Goal: Contribute content

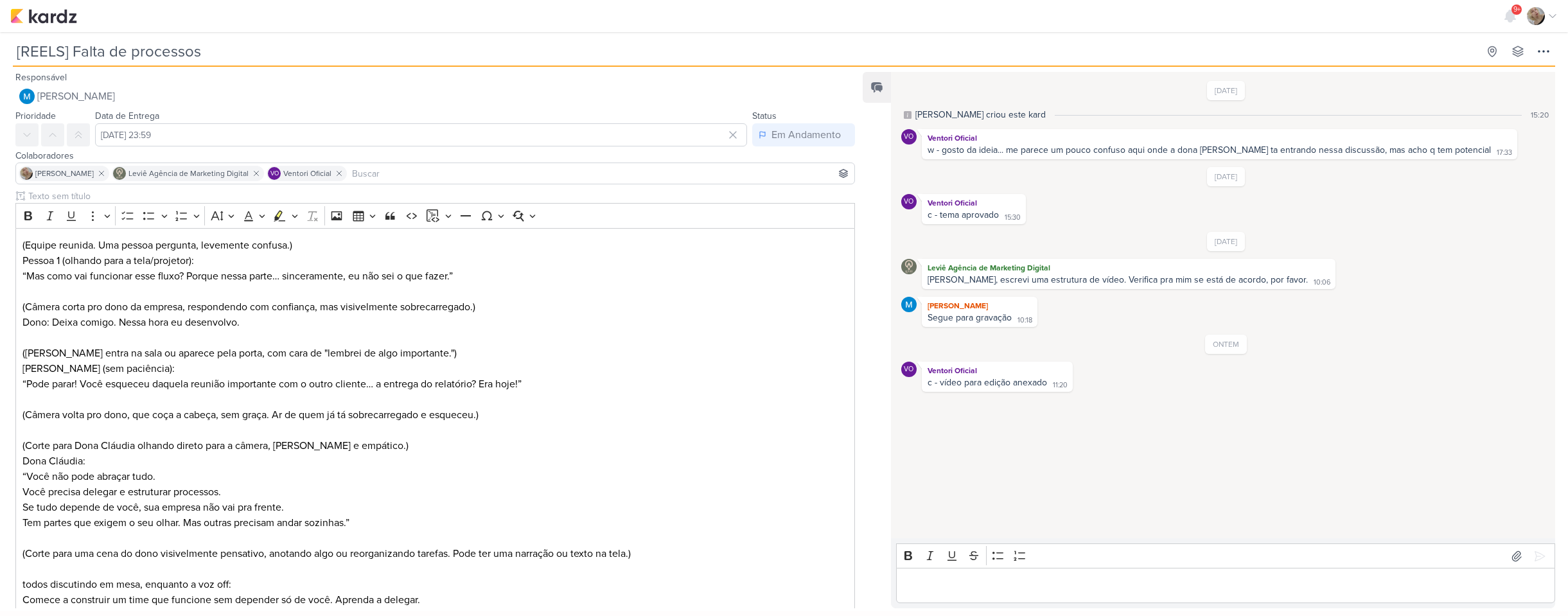
scroll to position [483, 0]
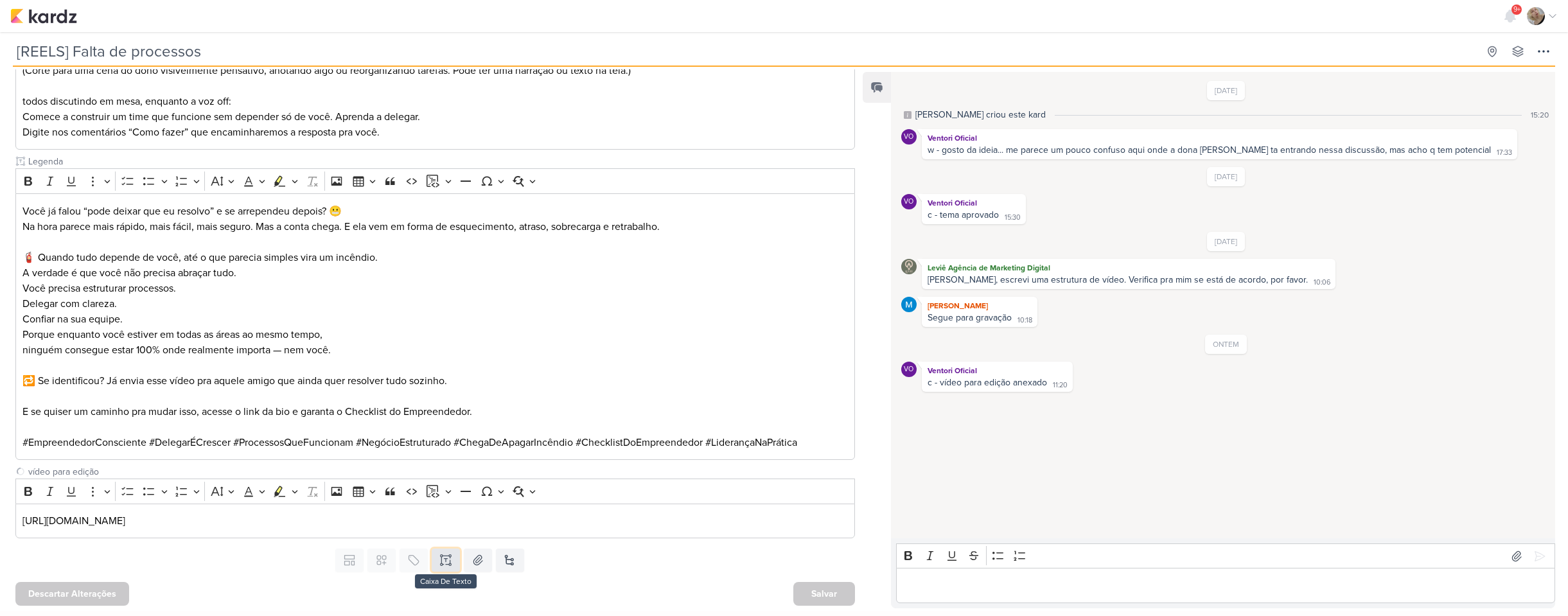
click at [442, 562] on icon at bounding box center [442, 560] width 0 height 6
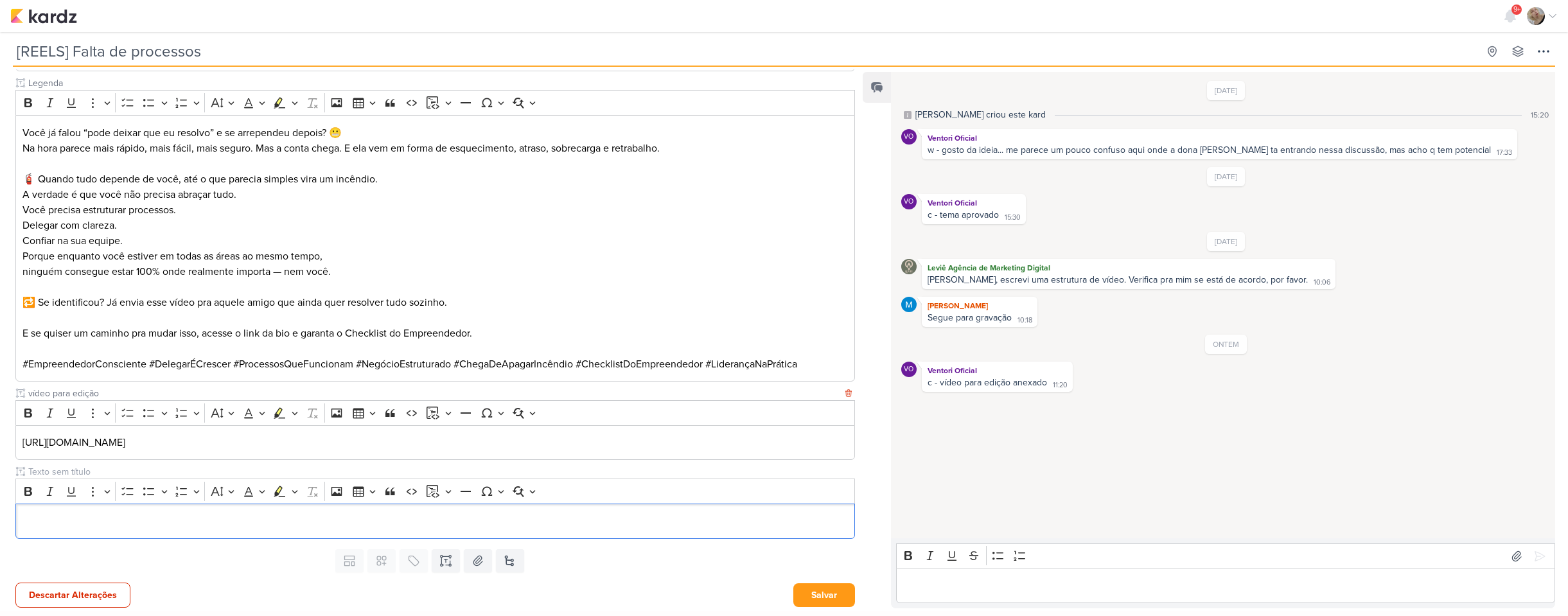
scroll to position [563, 0]
click at [98, 470] on input "text" at bounding box center [434, 469] width 817 height 13
type input "VIDEO PARA APROVAÇÃO"
click at [119, 501] on div "Bold Italic Underline More To-do List Bulleted List Bulleted List Numbered List…" at bounding box center [435, 489] width 833 height 24
click at [117, 508] on div "Editor editing area: main" at bounding box center [435, 519] width 839 height 35
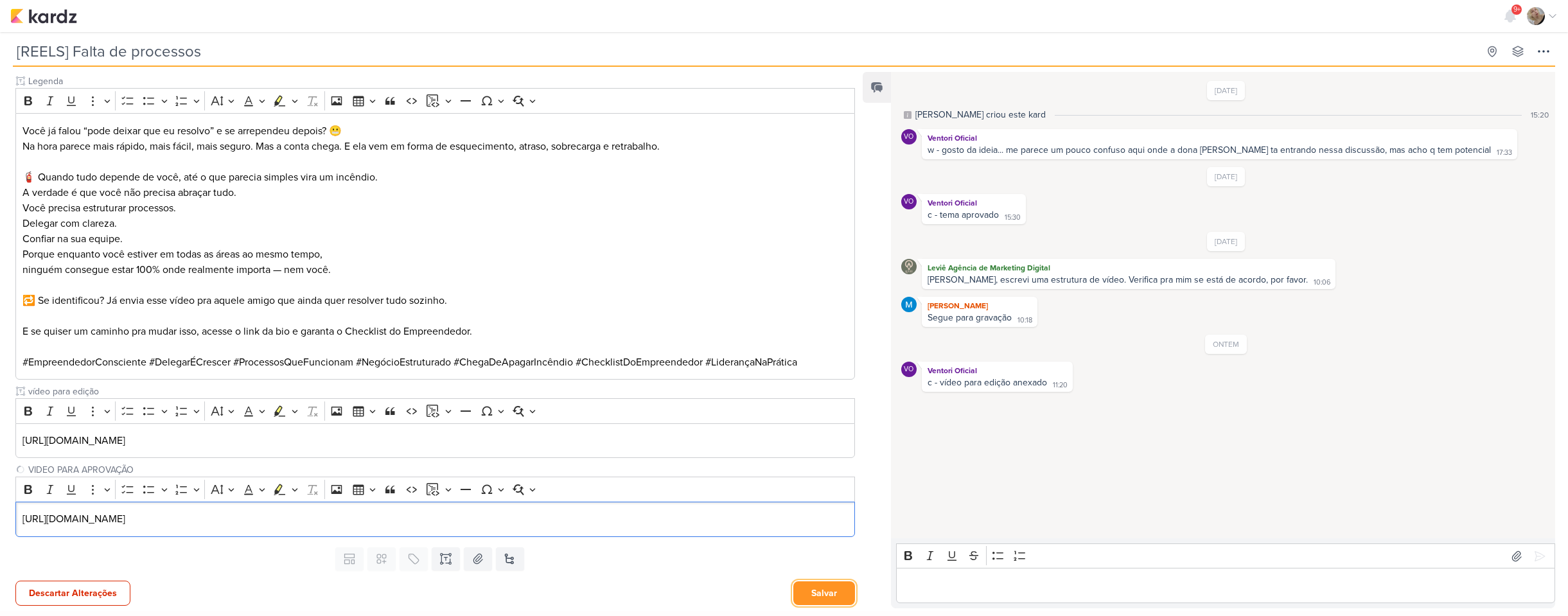
click at [832, 597] on button "Salvar" at bounding box center [824, 593] width 62 height 23
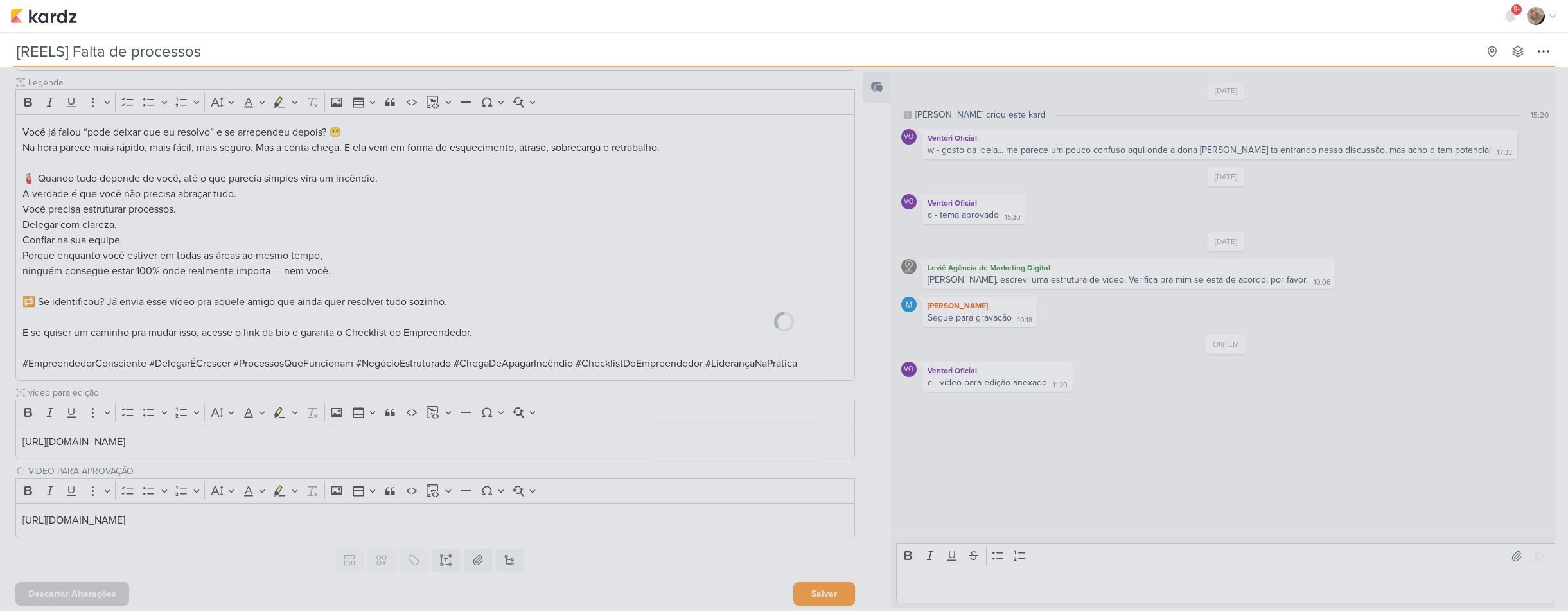
scroll to position [562, 0]
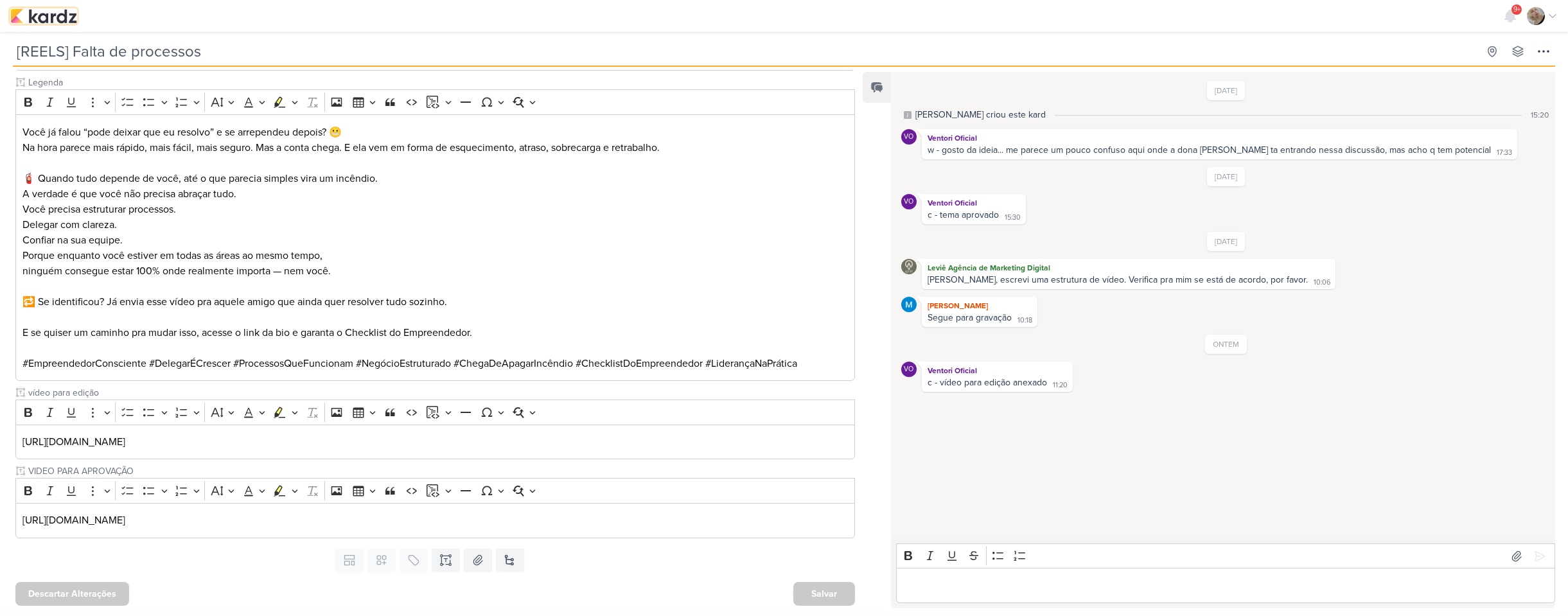
click at [64, 20] on img at bounding box center [44, 16] width 67 height 16
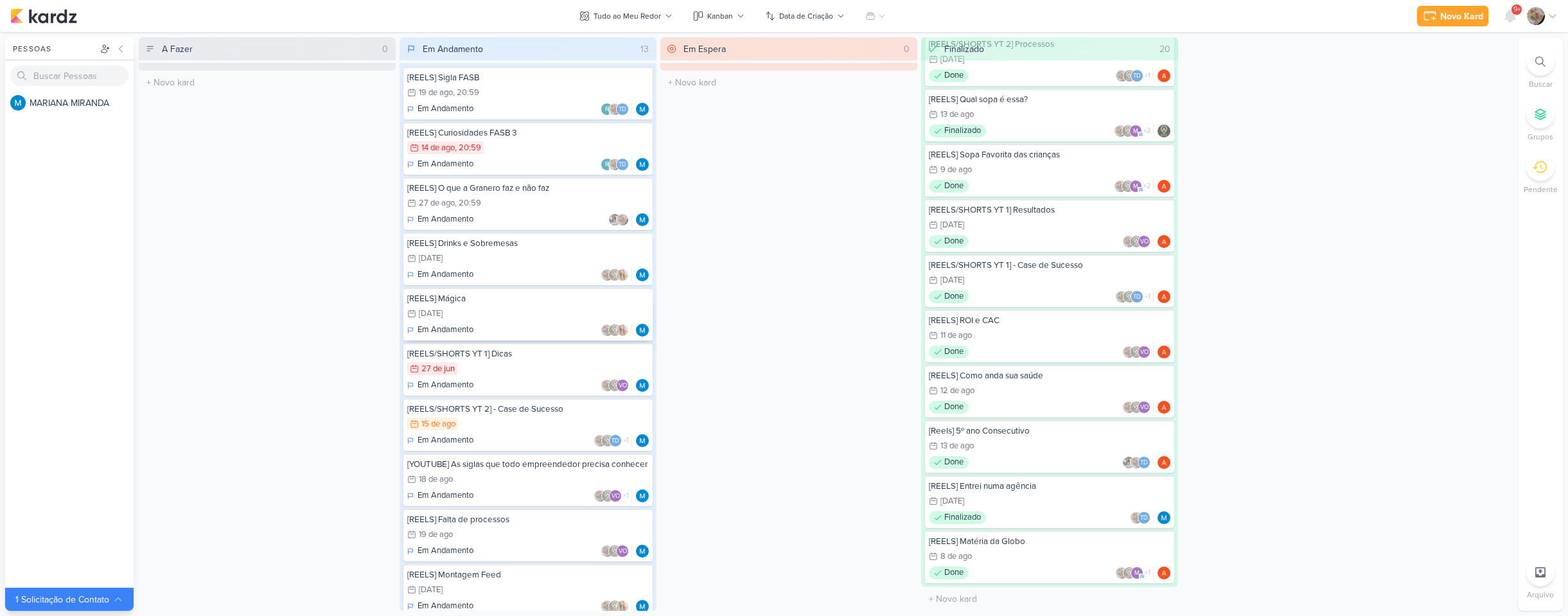
scroll to position [211, 0]
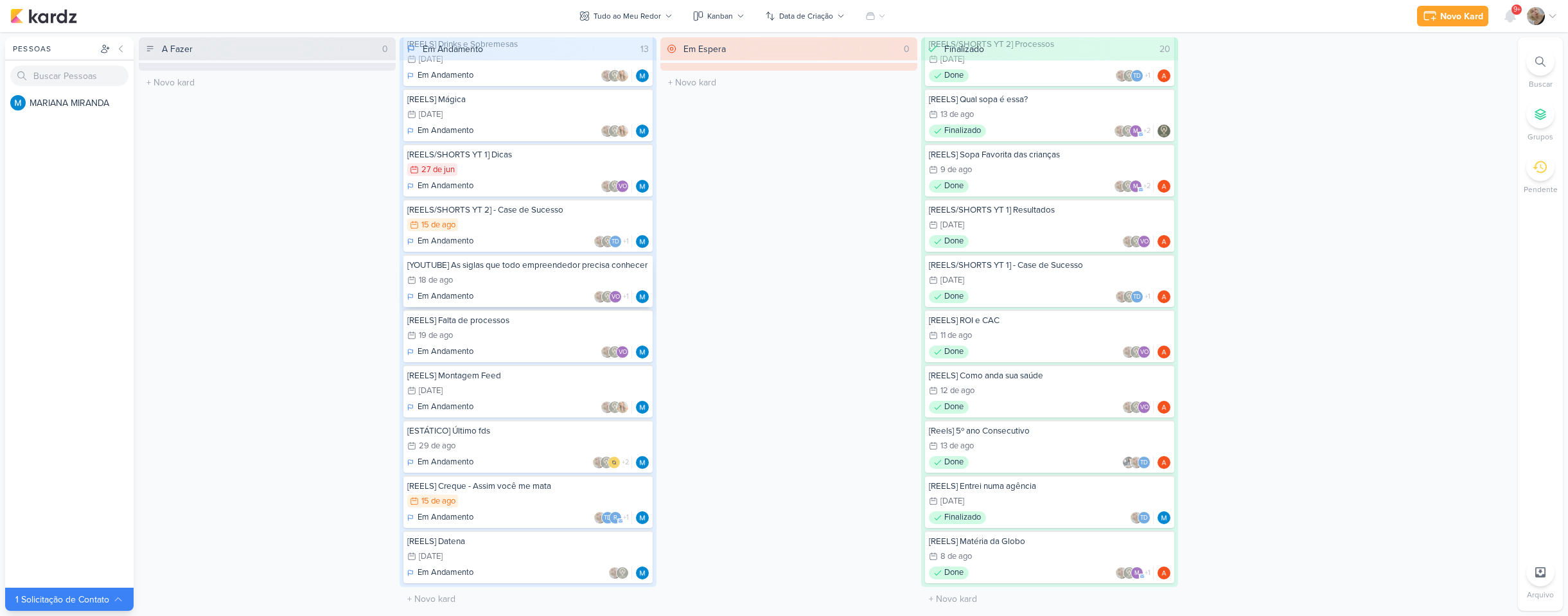
click at [548, 272] on div "[YOUTUBE] As siglas que todo empreendedor precisa conhecer 18/8 18 de ago Em An…" at bounding box center [528, 281] width 250 height 53
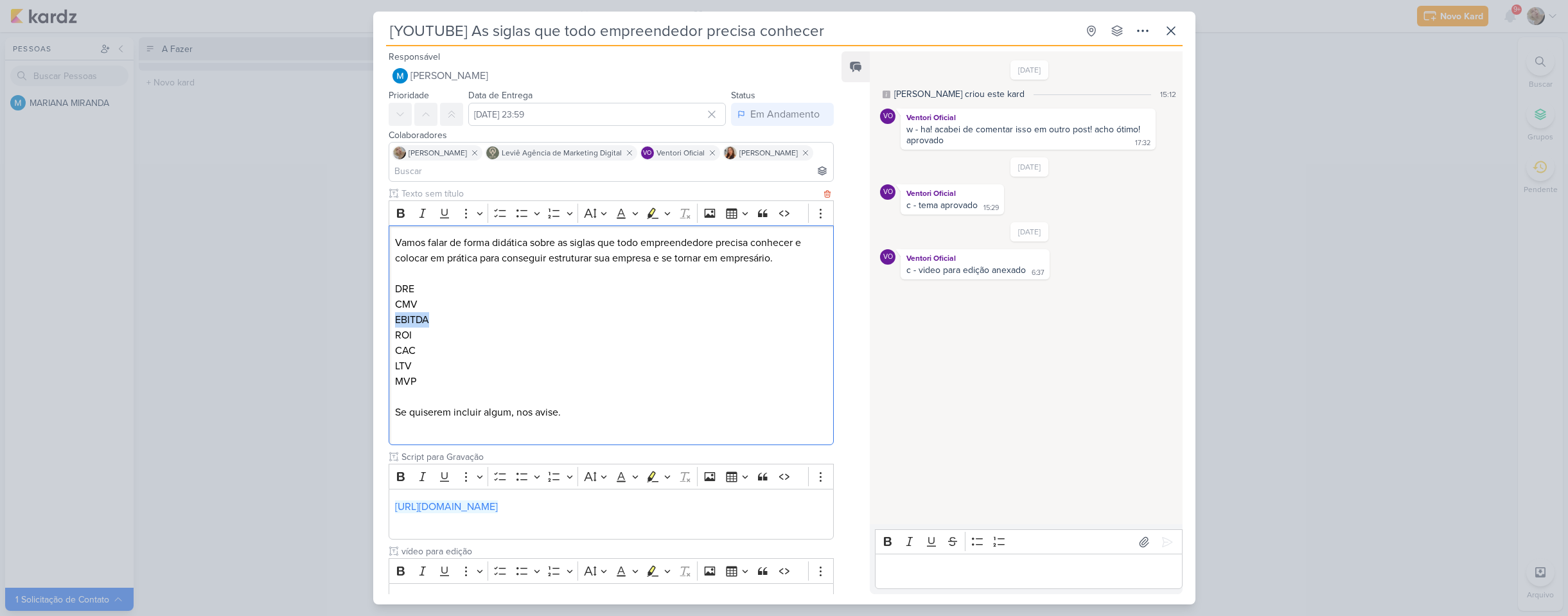
drag, startPoint x: 429, startPoint y: 322, endPoint x: 393, endPoint y: 315, distance: 36.7
click at [393, 315] on div "Vamos falar de forma didática sobre as siglas que todo empreendedore precisa co…" at bounding box center [612, 335] width 446 height 220
copy p "EBITDA"
